Goal: Task Accomplishment & Management: Complete application form

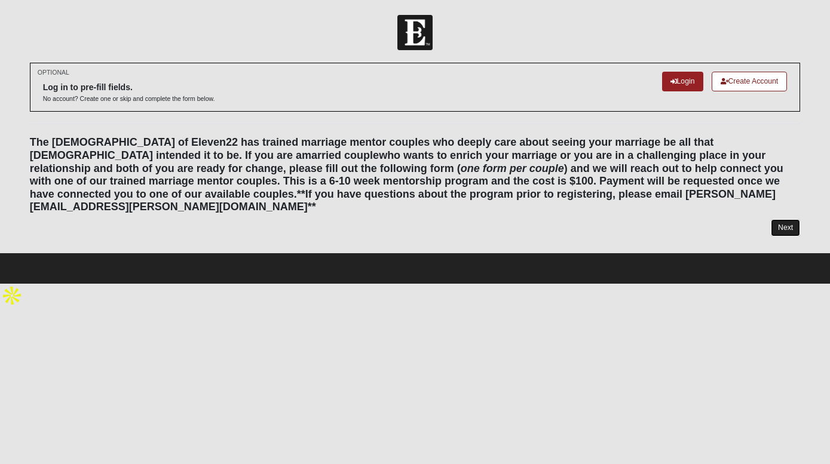
click at [788, 219] on link "Next" at bounding box center [785, 227] width 29 height 17
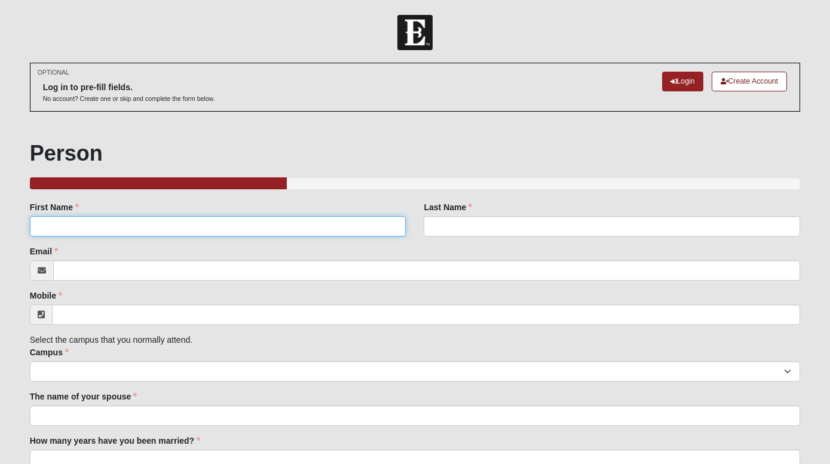
click at [252, 226] on input "First Name" at bounding box center [218, 226] width 376 height 20
type input "[PERSON_NAME]"
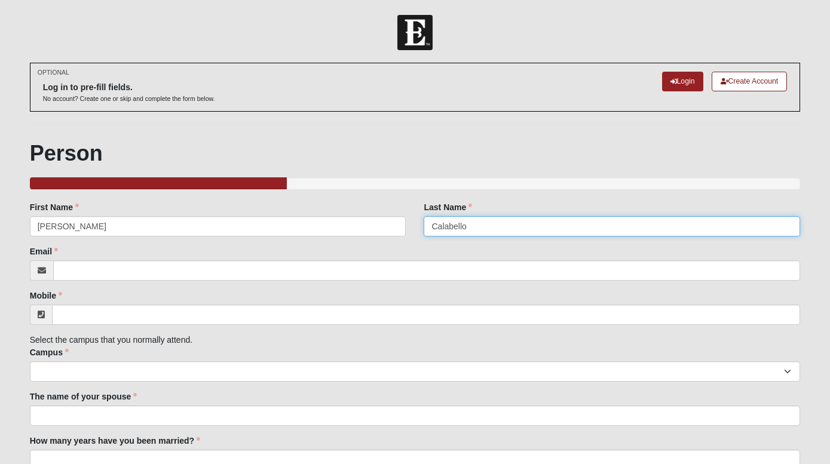
type input "Calabello"
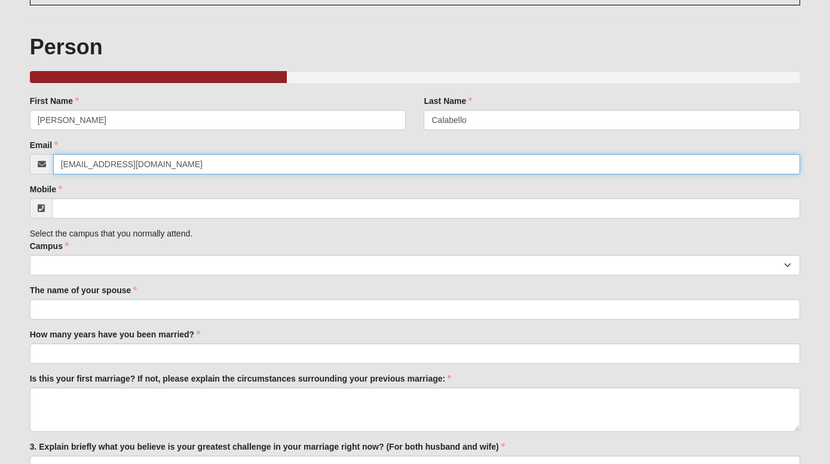
scroll to position [105, 0]
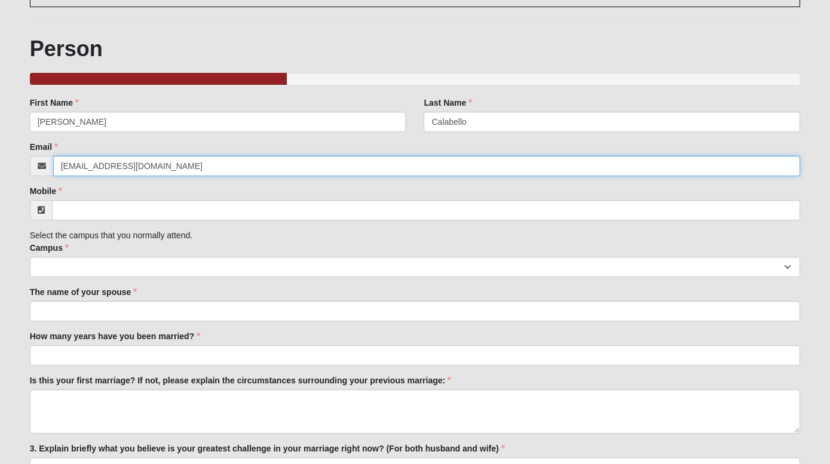
type input "[EMAIL_ADDRESS][DOMAIN_NAME]"
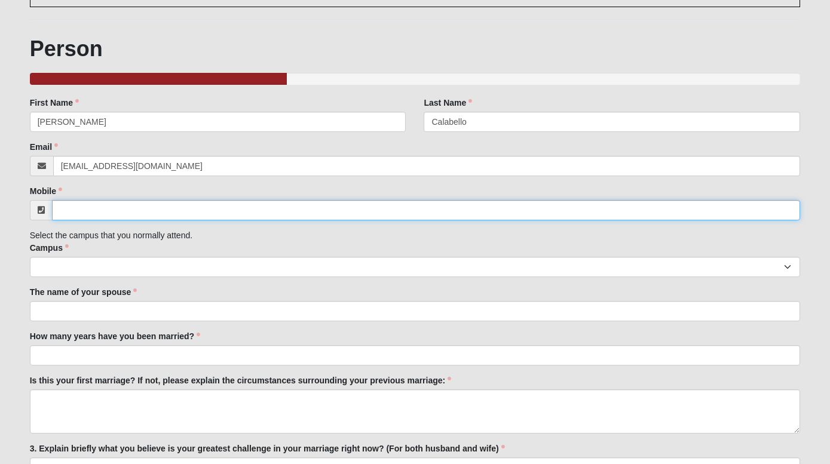
click at [174, 216] on input "Mobile" at bounding box center [426, 210] width 749 height 20
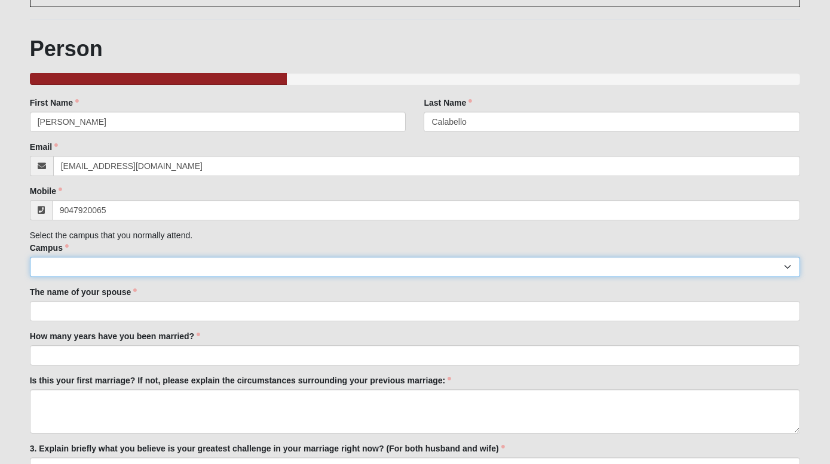
type input "[PHONE_NUMBER]"
click at [177, 266] on select "Arlington Baymeadows Eleven22 Online [PERSON_NAME][GEOGRAPHIC_DATA] Jesup [GEOG…" at bounding box center [415, 267] width 771 height 20
select select "3"
click at [30, 257] on select "Arlington Baymeadows Eleven22 Online [PERSON_NAME][GEOGRAPHIC_DATA] Jesup [GEOG…" at bounding box center [415, 267] width 771 height 20
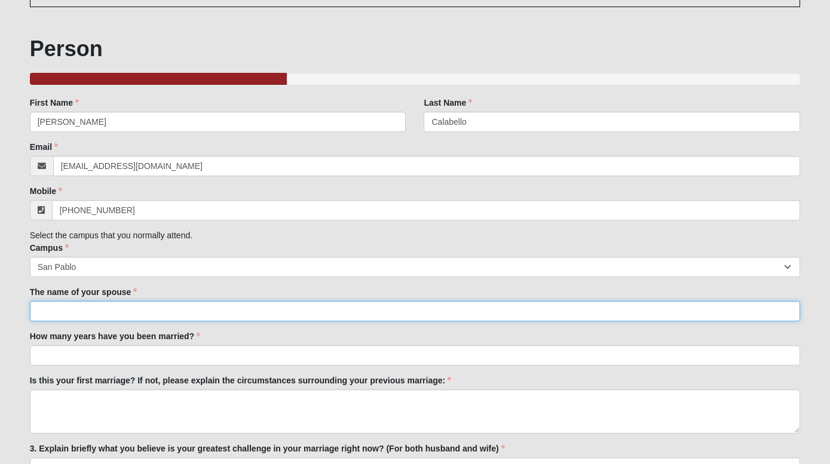
click at [150, 313] on input "The name of your spouse" at bounding box center [415, 311] width 771 height 20
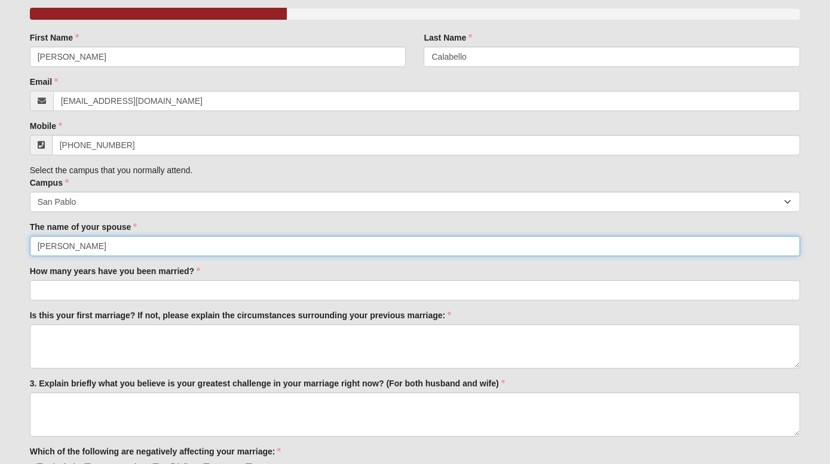
scroll to position [170, 0]
type input "[PERSON_NAME]"
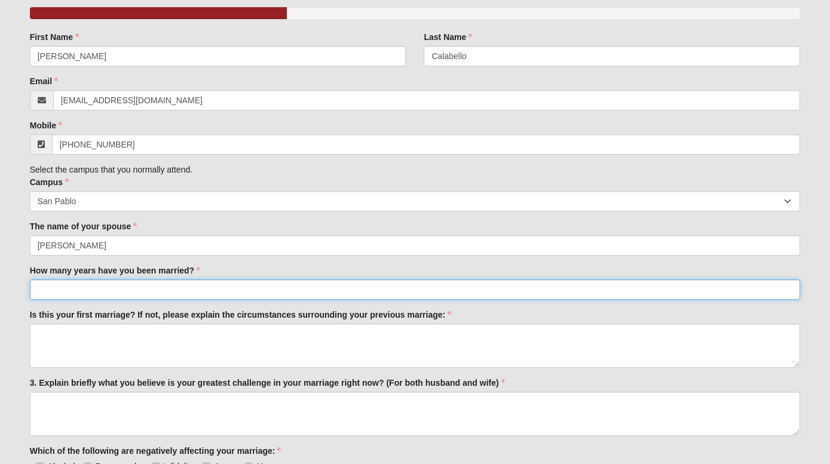
click at [154, 292] on input "How many years have you been married?" at bounding box center [415, 290] width 771 height 20
type input "1"
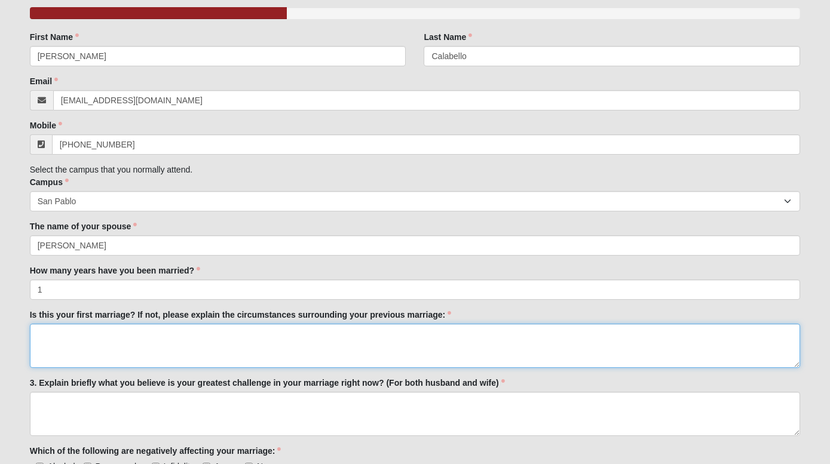
click at [146, 342] on textarea "Is this your first marriage? If not, please explain the circumstances surroundi…" at bounding box center [415, 346] width 771 height 44
type textarea "N"
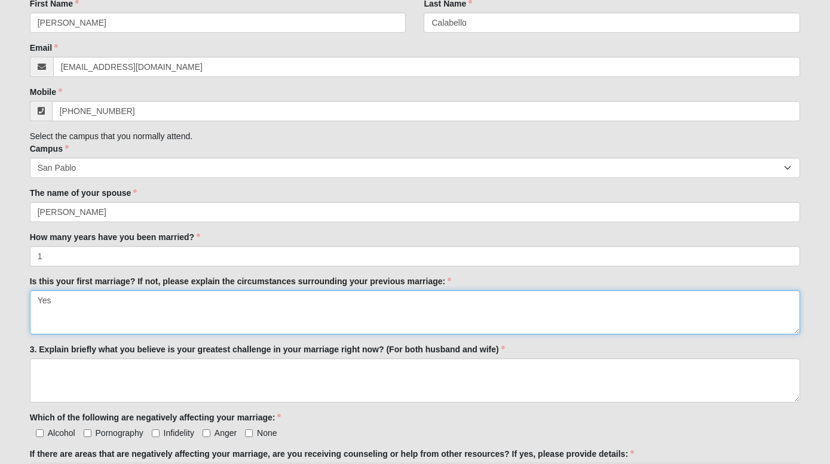
scroll to position [0, 0]
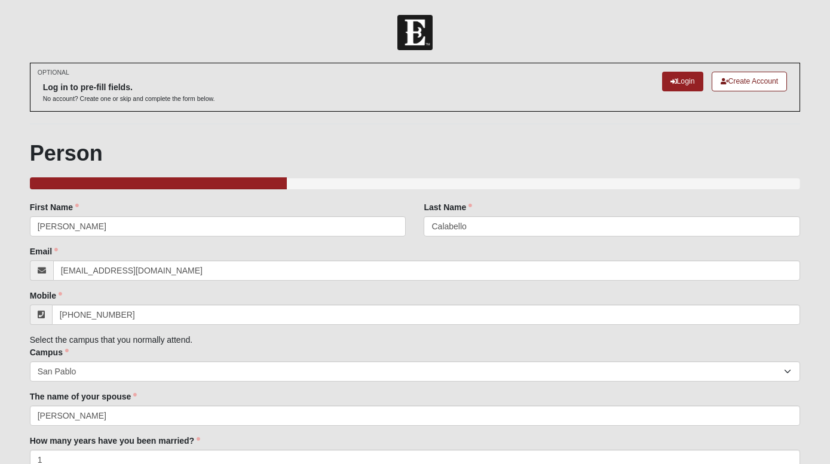
type textarea "Yes"
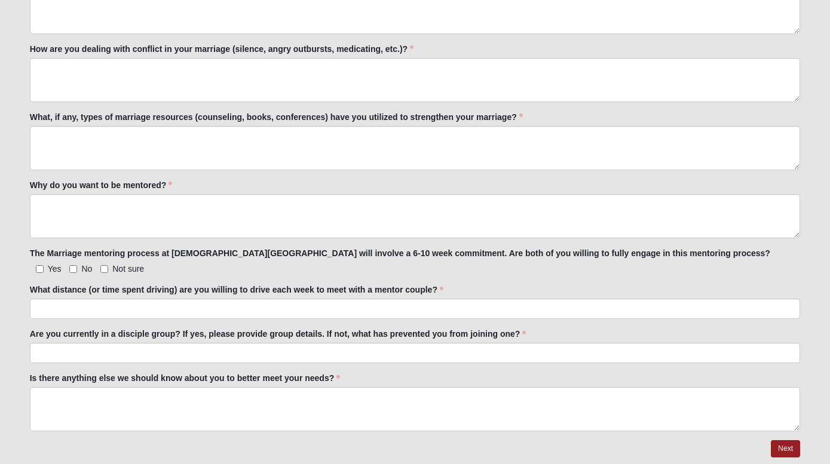
scroll to position [718, 0]
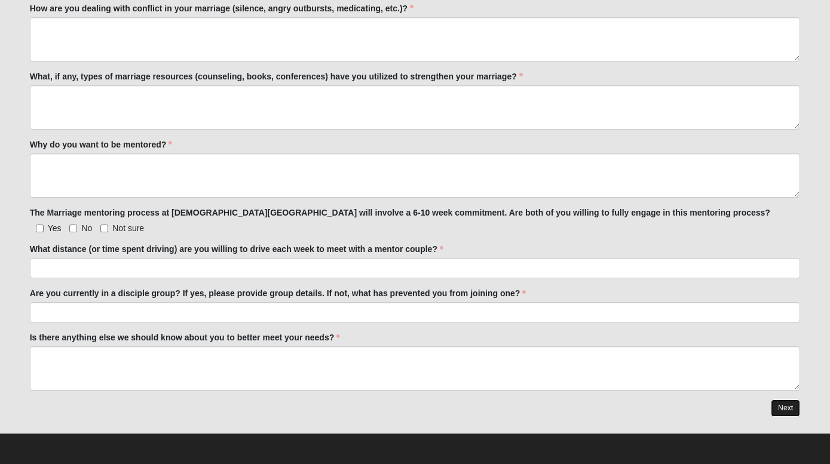
click at [792, 414] on link "Next" at bounding box center [785, 408] width 29 height 17
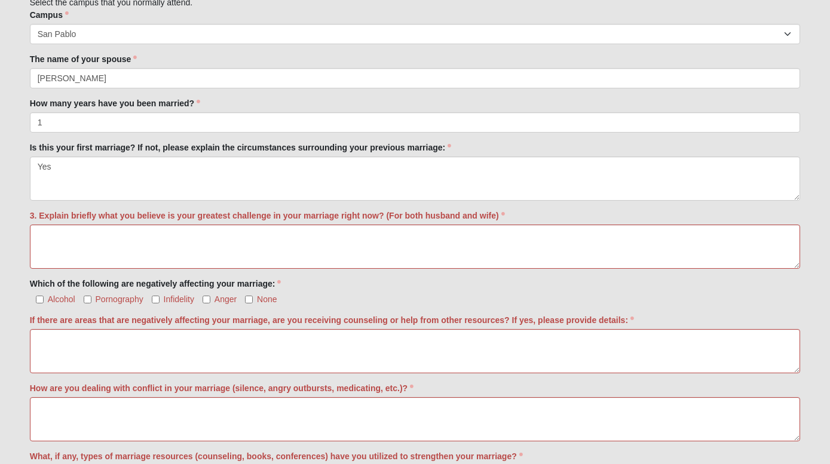
scroll to position [498, 0]
